Goal: Entertainment & Leisure: Consume media (video, audio)

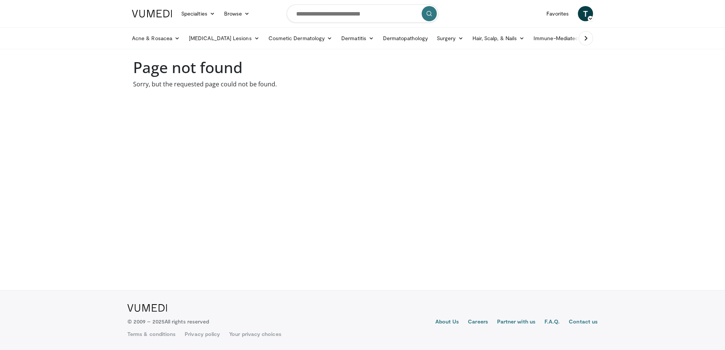
drag, startPoint x: 294, startPoint y: 127, endPoint x: 323, endPoint y: 115, distance: 30.9
click at [297, 126] on body "Specialties Adult & Family Medicine Allergy, Asthma, Immunology Anesthesiology …" at bounding box center [362, 175] width 725 height 350
click at [589, 14] on span "T" at bounding box center [585, 13] width 15 height 15
click at [526, 54] on link "Thumbs Up" at bounding box center [546, 56] width 90 height 12
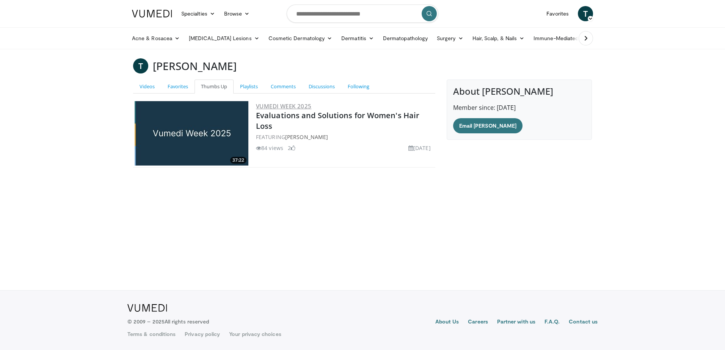
click at [276, 105] on link "Vumedi Week 2025" at bounding box center [283, 106] width 55 height 8
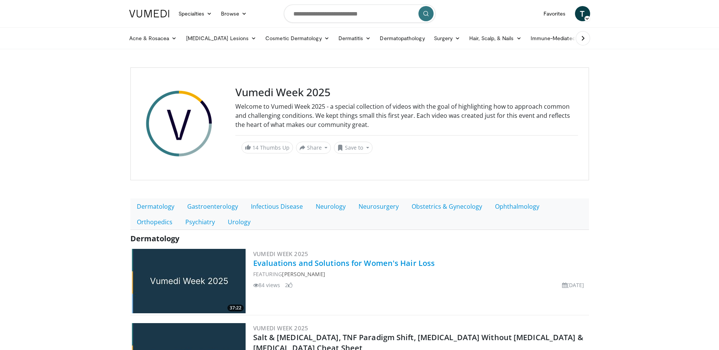
click at [276, 263] on link "Evaluations and Solutions for Women's Hair Loss" at bounding box center [344, 263] width 182 height 10
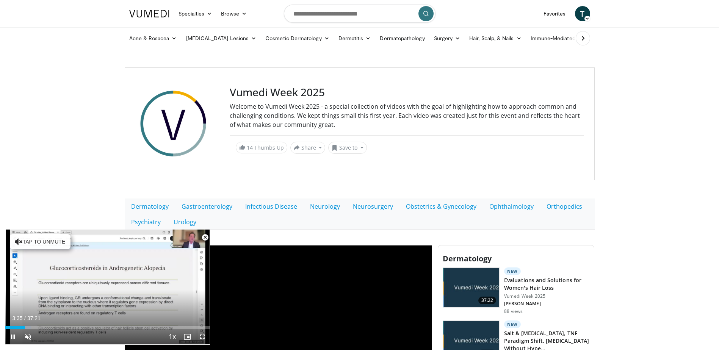
click at [202, 236] on span "Video Player" at bounding box center [204, 237] width 15 height 15
